Goal: Task Accomplishment & Management: Manage account settings

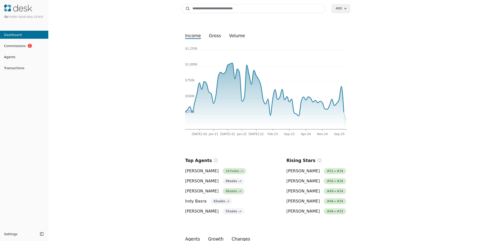
click at [214, 10] on input at bounding box center [253, 8] width 144 height 9
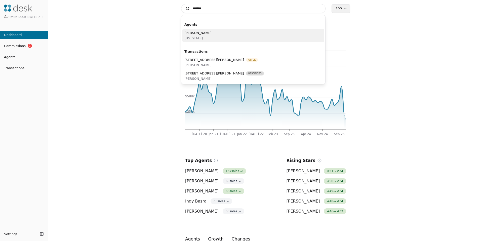
type input "*******"
click at [204, 35] on div "[PERSON_NAME][US_STATE]" at bounding box center [253, 36] width 142 height 14
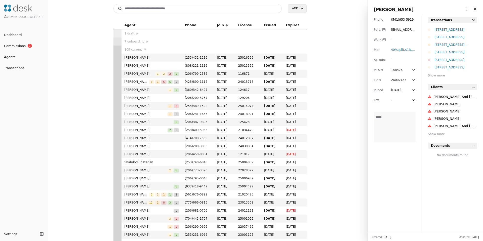
click at [437, 77] on div "Show more" at bounding box center [452, 75] width 49 height 5
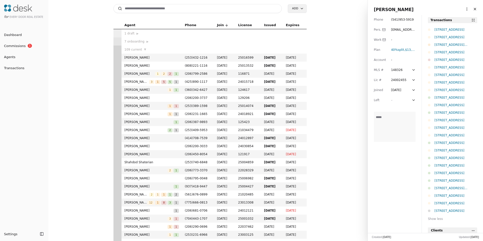
click at [391, 126] on textarea at bounding box center [395, 127] width 42 height 30
click at [461, 12] on html "for Every Door Real Estate Dashboard Commissions 1 Agents Transactions Settings…" at bounding box center [241, 120] width 483 height 241
click at [450, 27] on link "Navigate as Agent" at bounding box center [451, 27] width 30 height 5
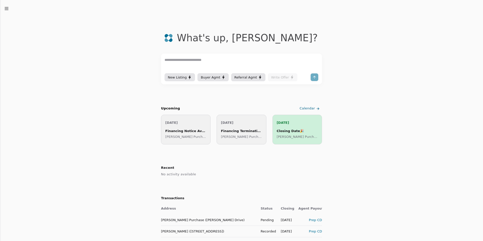
click at [8, 6] on icon "button" at bounding box center [6, 8] width 5 height 5
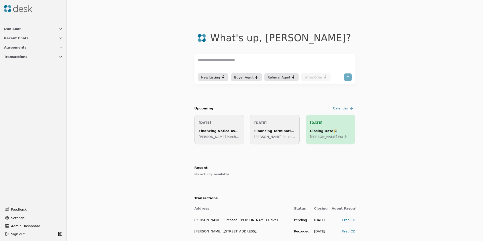
click at [32, 215] on button "Settings" at bounding box center [33, 218] width 61 height 8
